Goal: Transaction & Acquisition: Purchase product/service

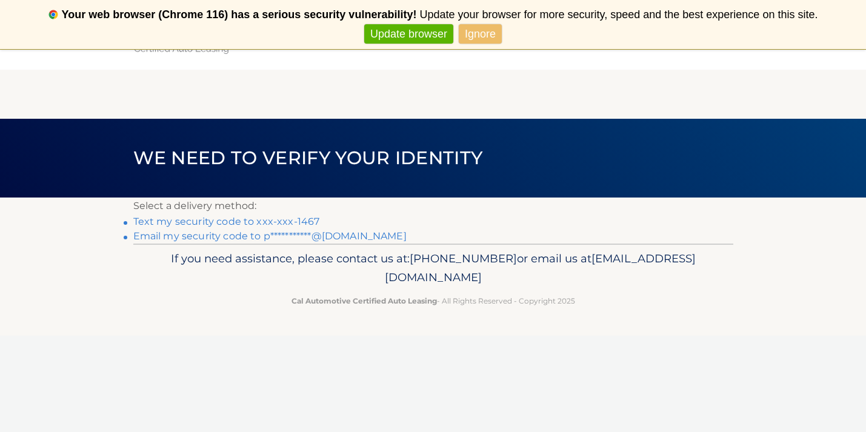
click at [339, 239] on link "**********" at bounding box center [269, 236] width 273 height 12
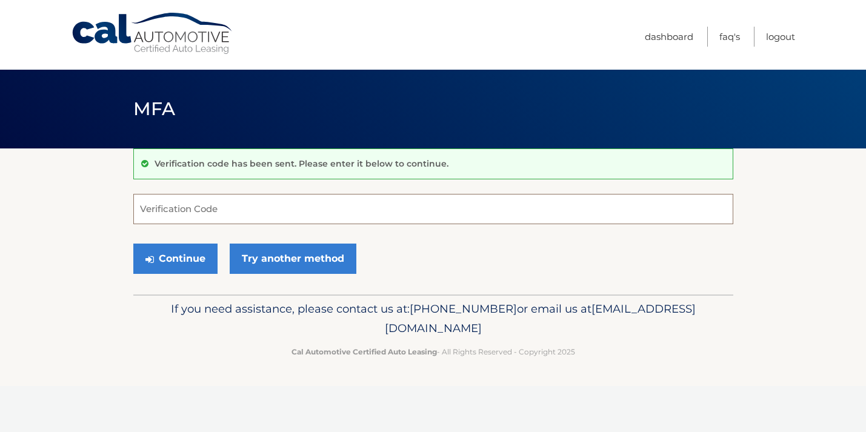
click at [155, 207] on input "Verification Code" at bounding box center [433, 209] width 600 height 30
type input "077488"
click at [185, 253] on button "Continue" at bounding box center [175, 259] width 84 height 30
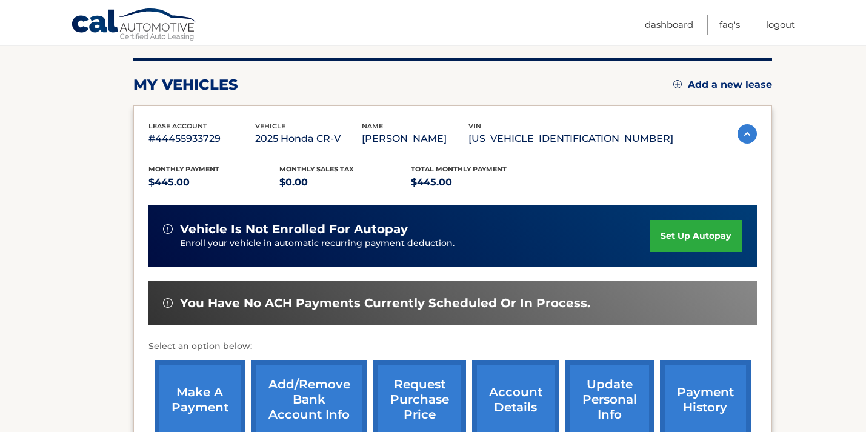
scroll to position [236, 0]
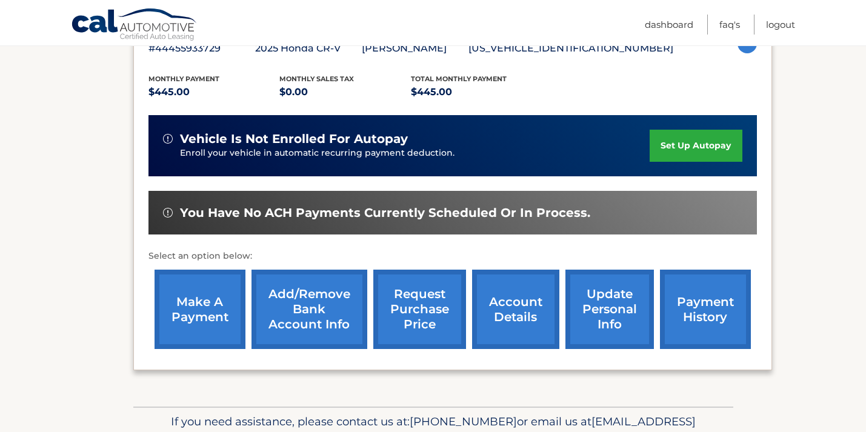
click at [209, 300] on link "make a payment" at bounding box center [200, 309] width 91 height 79
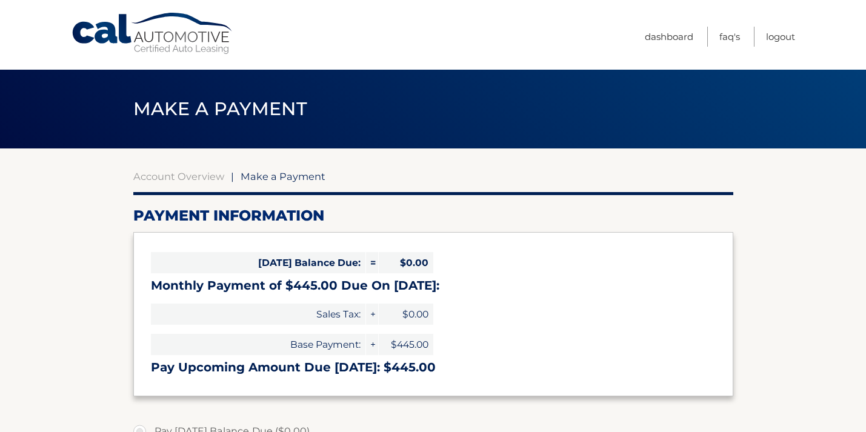
select select "ZWIzYWI5Y2UtNWJiMi00YTA5LWI4NzktYWFkMzZkYjAwNGRl"
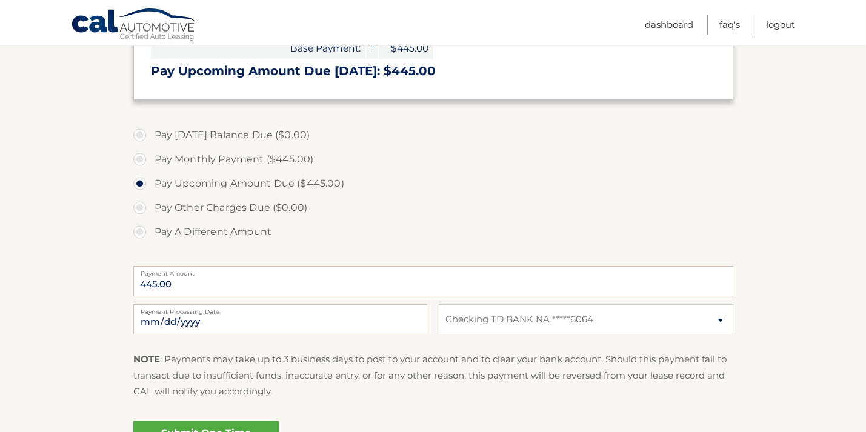
scroll to position [297, 0]
click at [256, 321] on input "2025-10-08" at bounding box center [280, 319] width 294 height 30
type input "2025-10-09"
click at [457, 182] on label "Pay Upcoming Amount Due ($445.00)" at bounding box center [433, 183] width 600 height 24
click at [150, 182] on input "Pay Upcoming Amount Due ($445.00)" at bounding box center [144, 180] width 12 height 19
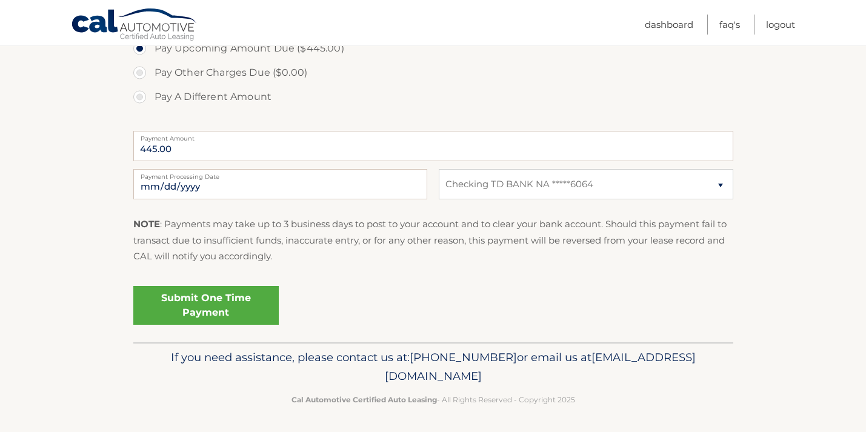
scroll to position [432, 0]
click at [241, 297] on link "Submit One Time Payment" at bounding box center [205, 304] width 145 height 39
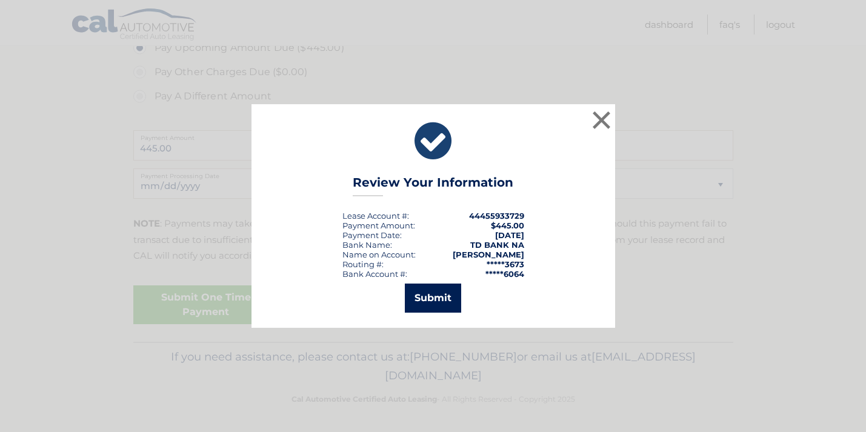
click at [453, 291] on button "Submit" at bounding box center [433, 298] width 56 height 29
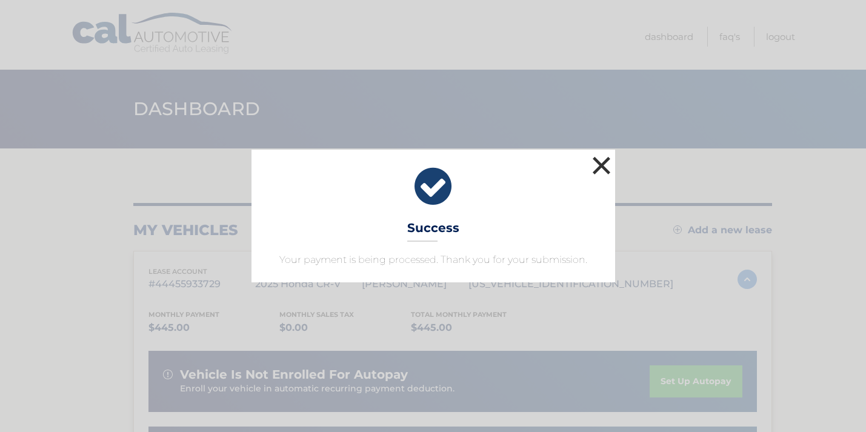
click at [602, 157] on button "×" at bounding box center [602, 165] width 24 height 24
